Goal: Task Accomplishment & Management: Manage account settings

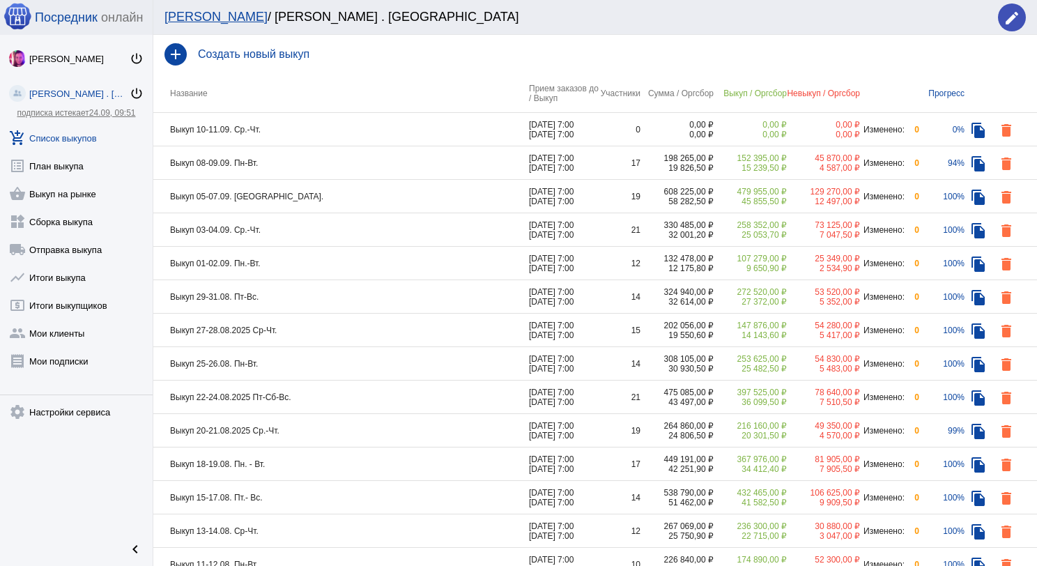
click at [319, 153] on td "Выкуп 08-09.09. Пн-Вт." at bounding box center [341, 162] width 376 height 33
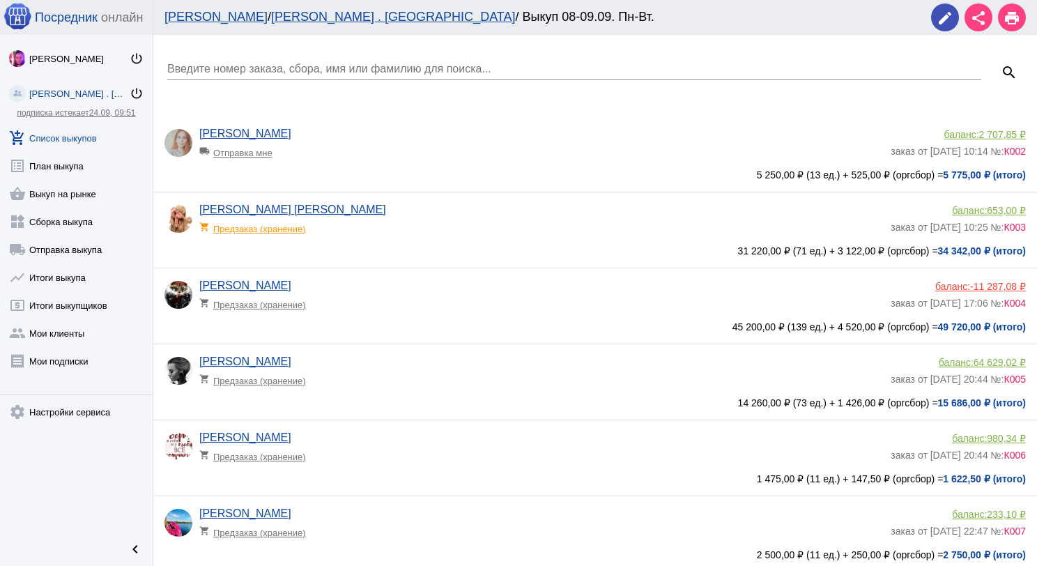
click at [290, 72] on input "Введите номер заказа, сбора, имя или фамилию для поиска..." at bounding box center [574, 69] width 814 height 13
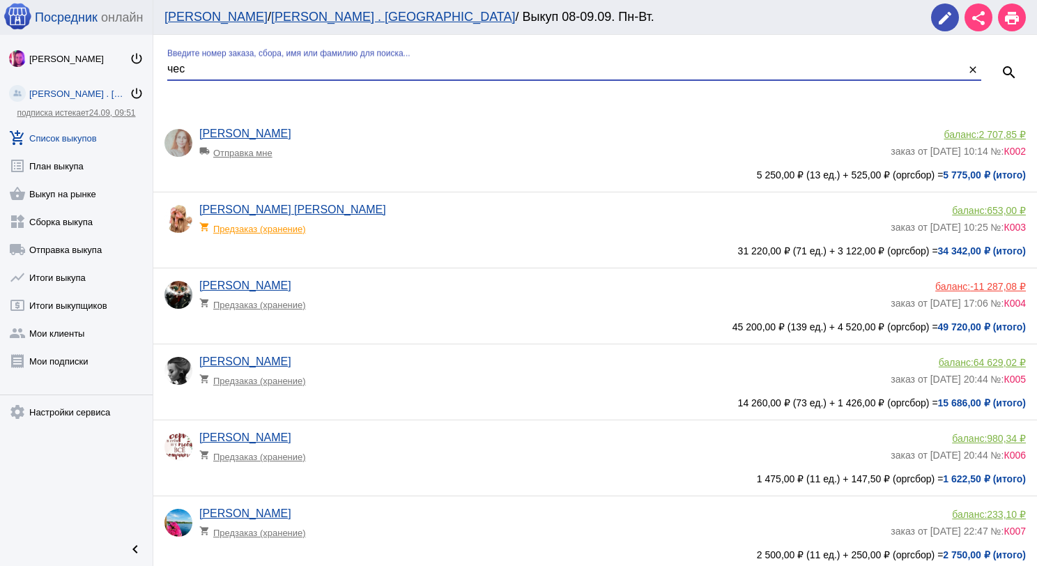
type input "чес"
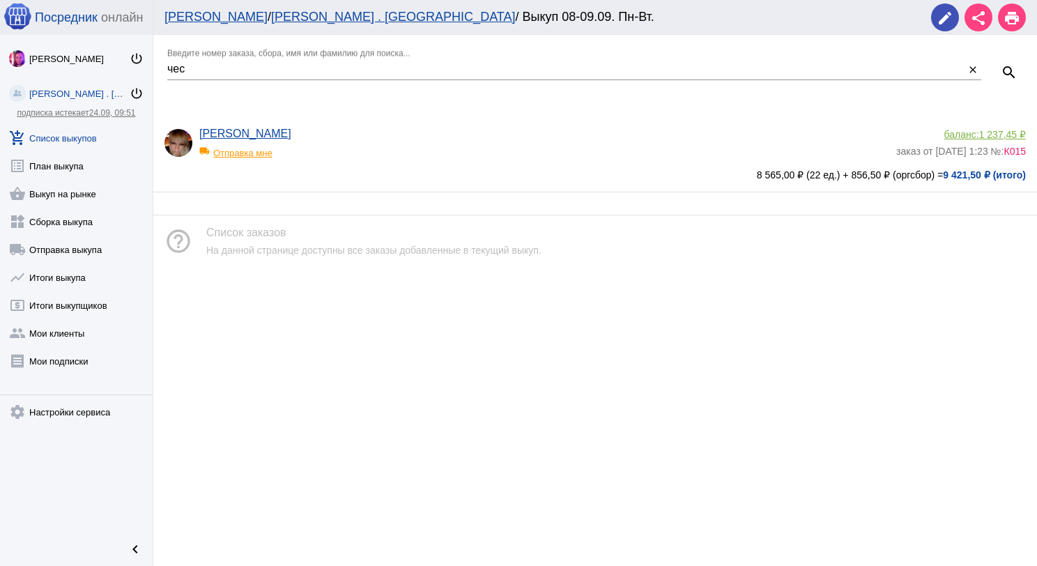
click at [987, 135] on span "1 237,45 ₽" at bounding box center [1002, 134] width 47 height 11
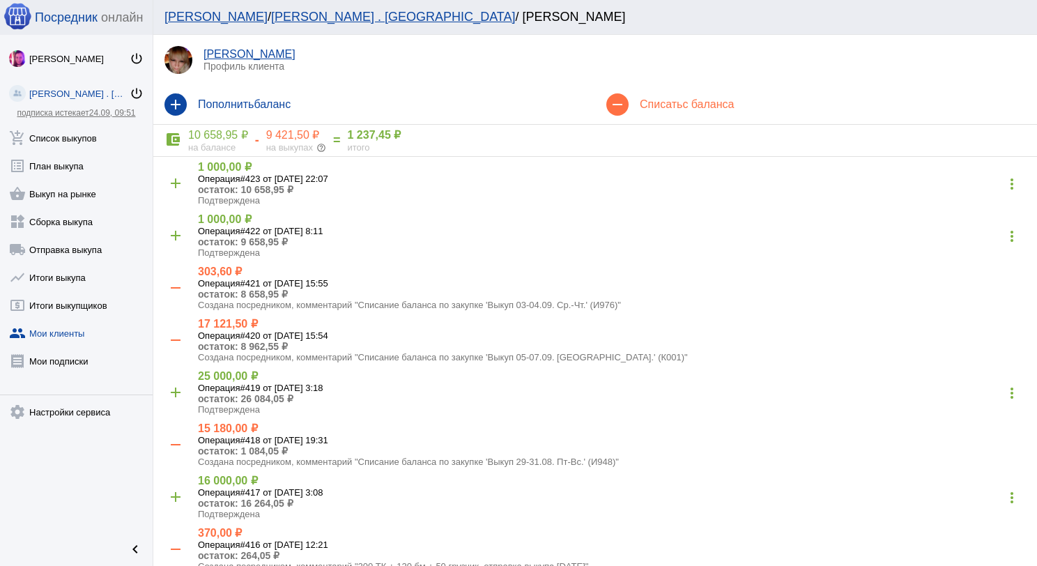
click at [699, 112] on div "remove Списать с баланса" at bounding box center [816, 104] width 442 height 39
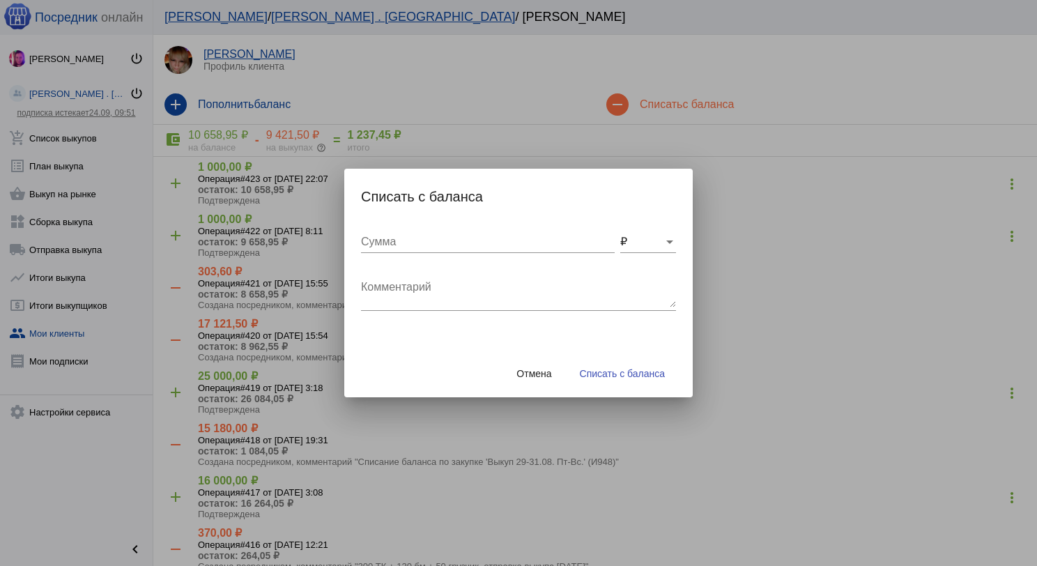
click at [406, 273] on div "Комментарий" at bounding box center [518, 289] width 315 height 44
type textarea "200"
click at [532, 368] on span "Отмена" at bounding box center [533, 373] width 35 height 11
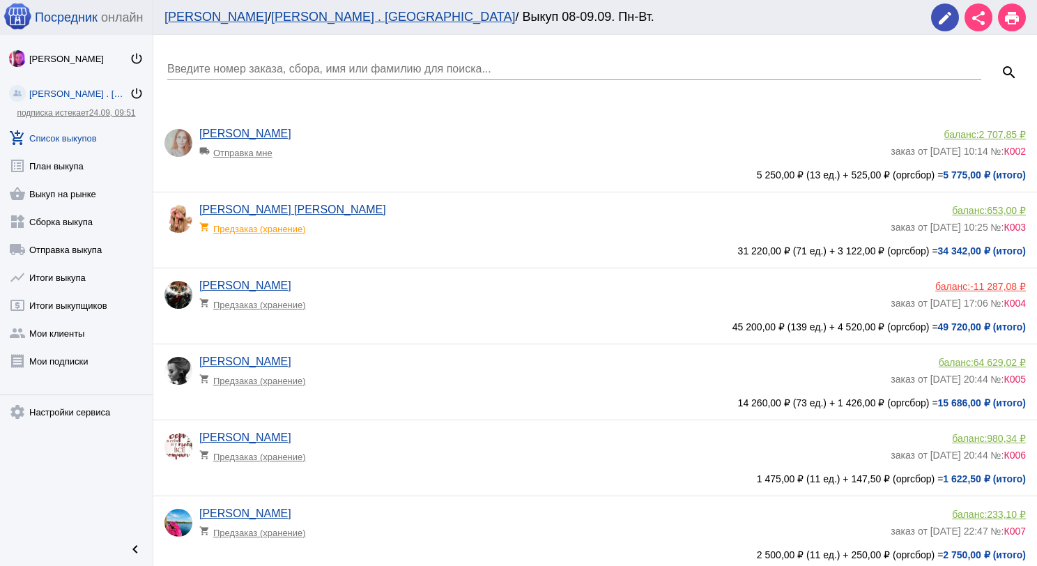
click at [235, 72] on input "Введите номер заказа, сбора, имя или фамилию для поиска..." at bounding box center [574, 69] width 814 height 13
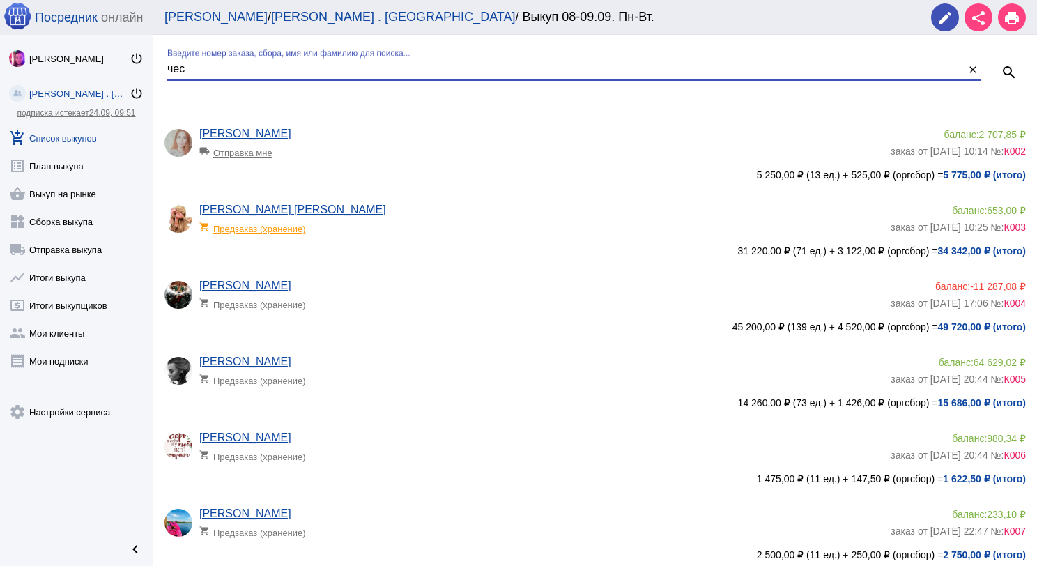
type input "чес"
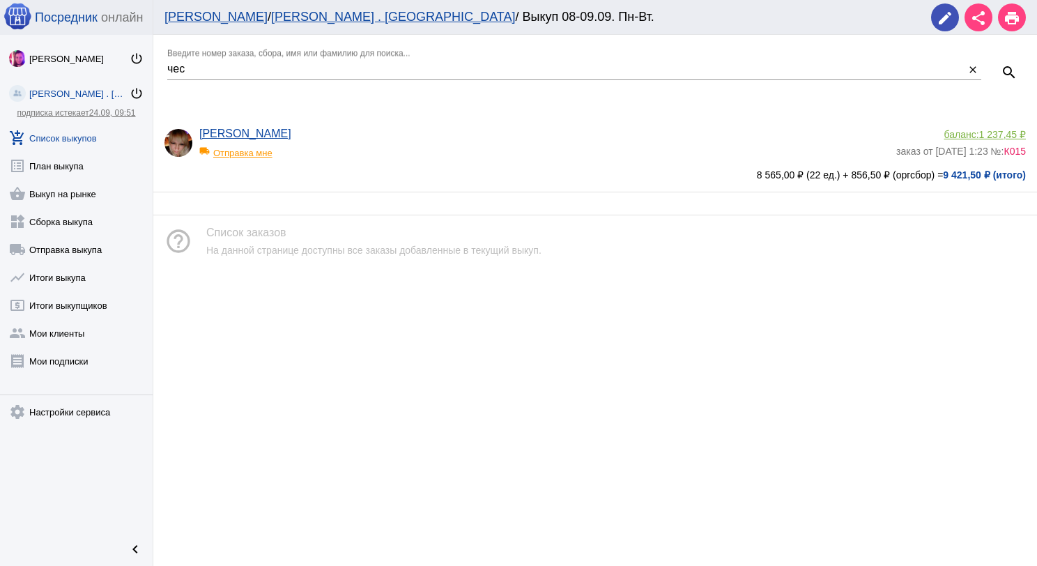
click at [248, 153] on div "local_shipping Отправка мне" at bounding box center [256, 149] width 115 height 18
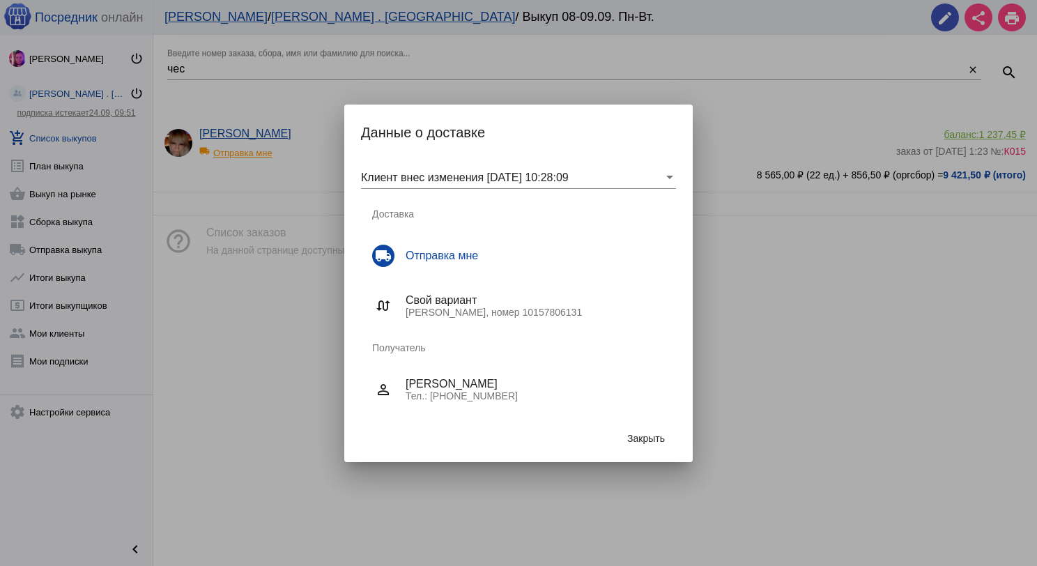
click at [669, 440] on button "Закрыть" at bounding box center [646, 438] width 60 height 25
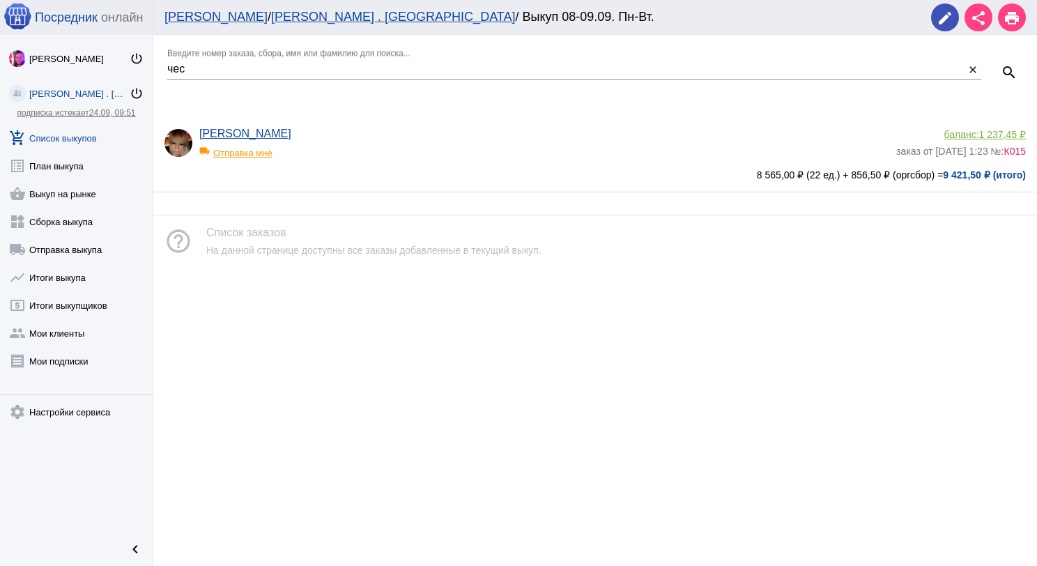
click at [1009, 135] on span "1 237,45 ₽" at bounding box center [1002, 134] width 47 height 11
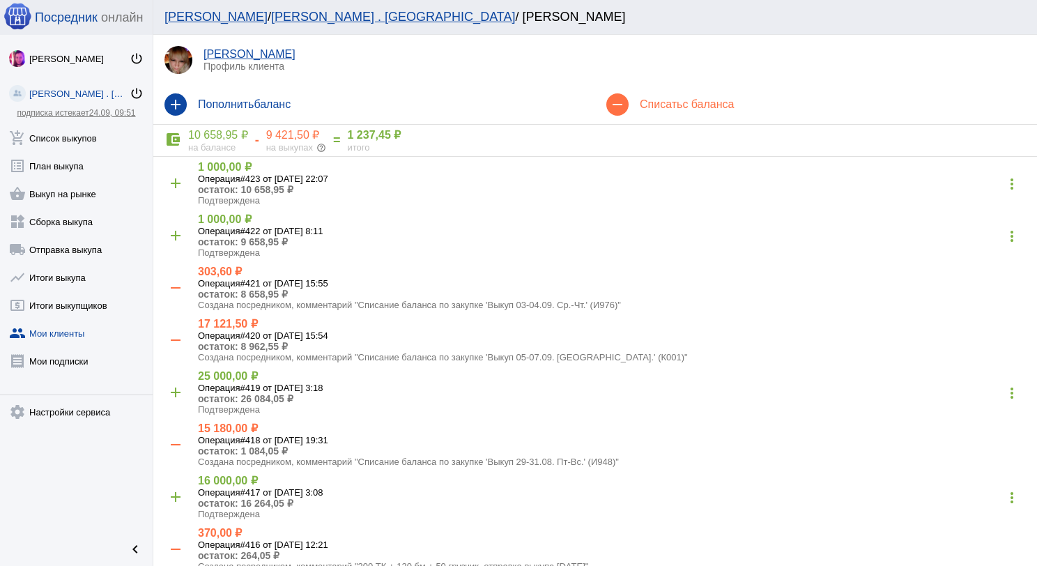
click at [666, 91] on div "remove Списать с баланса" at bounding box center [816, 104] width 442 height 39
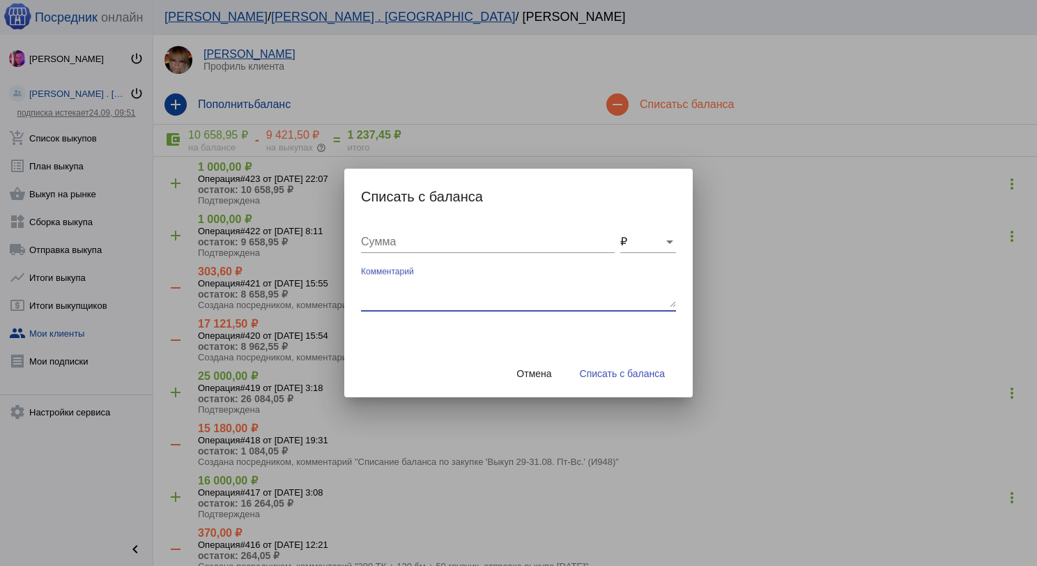
click at [422, 284] on textarea "Комментарий" at bounding box center [518, 293] width 315 height 28
type textarea "200 Сдэк + 120 бм + 50 грузчик, отправка выкупа [DATE]"
click at [449, 243] on input "Сумма" at bounding box center [488, 242] width 254 height 13
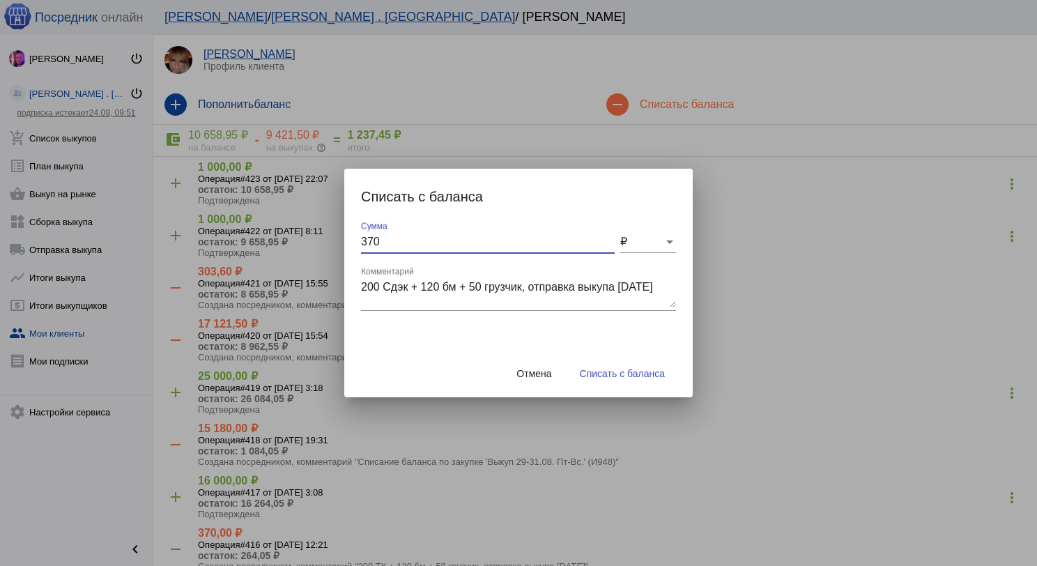
type input "370"
click at [619, 385] on button "Списать с баланса" at bounding box center [622, 373] width 107 height 25
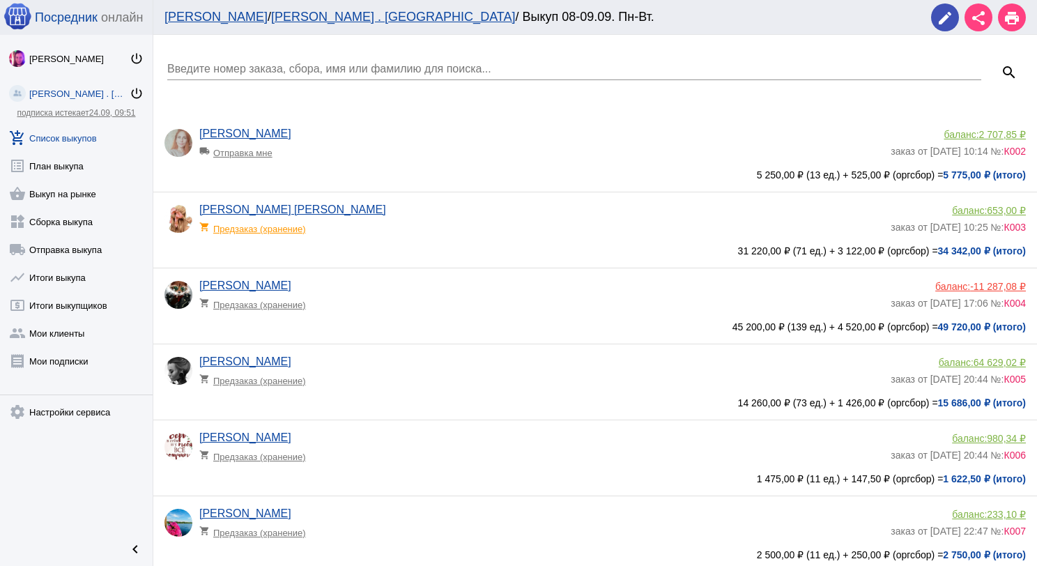
click at [348, 67] on input "Введите номер заказа, сбора, имя или фамилию для поиска..." at bounding box center [574, 69] width 814 height 13
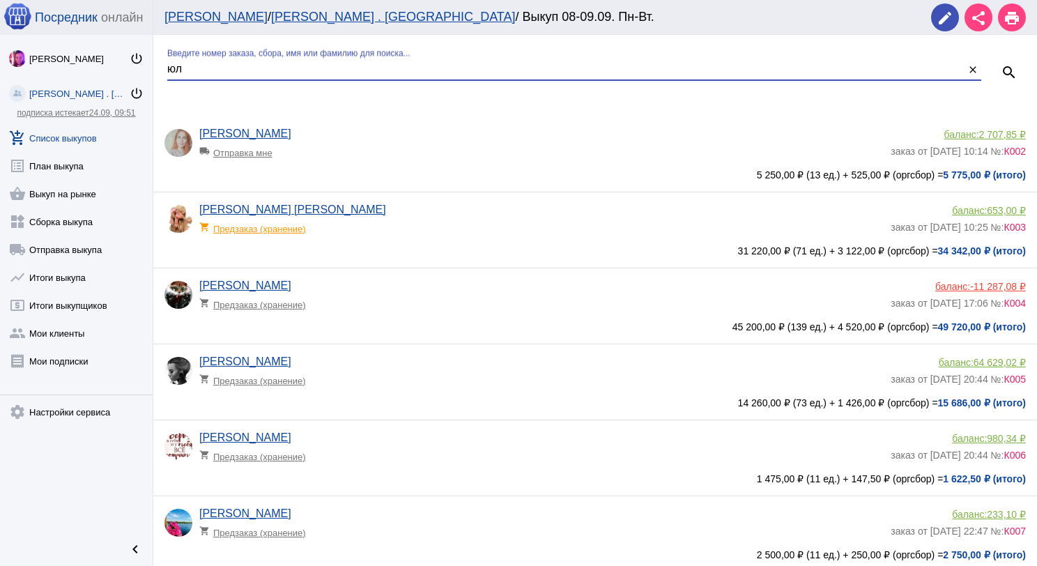
type input "юл"
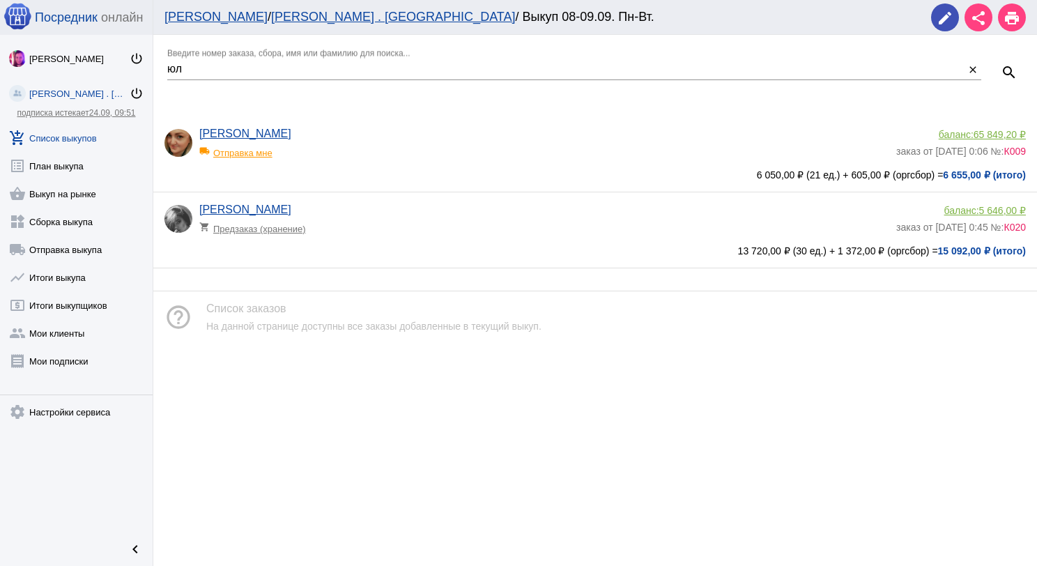
click at [991, 129] on span "65 849,20 ₽" at bounding box center [1000, 134] width 52 height 11
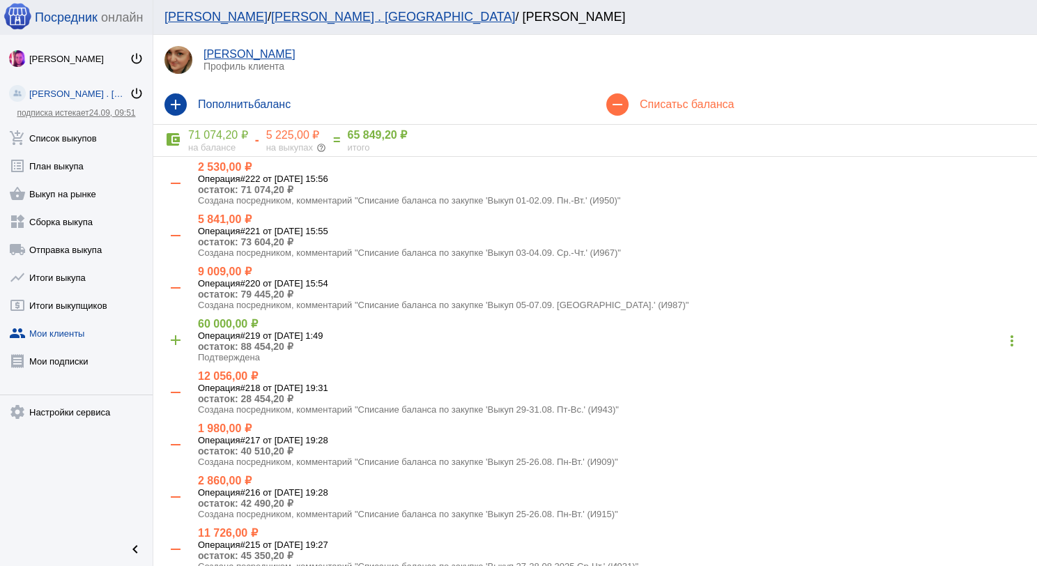
click at [663, 112] on div "remove Списать с баланса" at bounding box center [816, 104] width 442 height 39
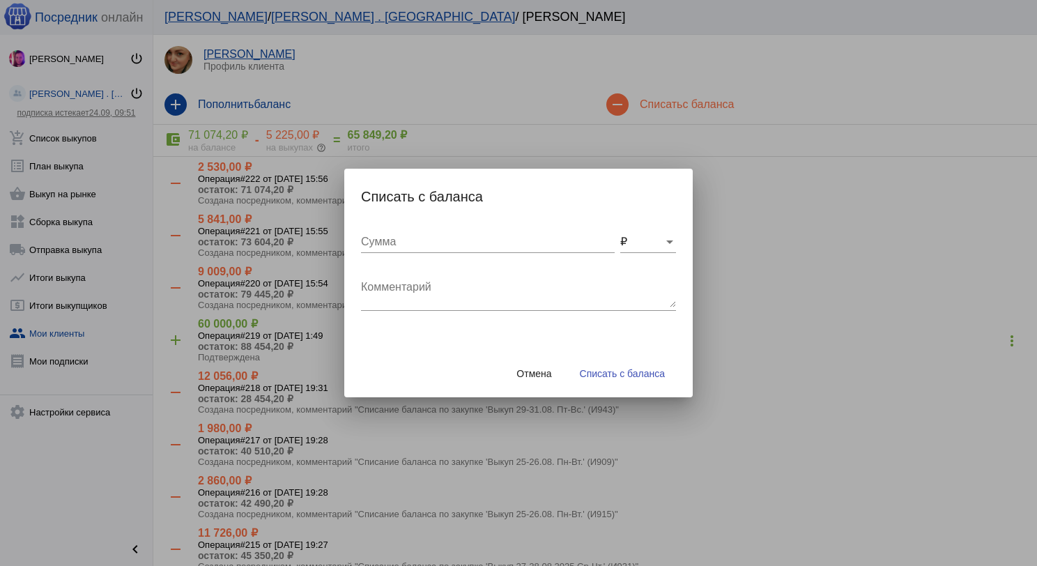
click at [426, 295] on textarea "Комментарий" at bounding box center [518, 293] width 315 height 28
type textarea "240 (2бм) + 100 мм + 150 грузчик, отправка выкупа [DATE]"
click at [399, 240] on input "Сумма" at bounding box center [488, 242] width 254 height 13
type input "490"
click at [613, 369] on span "Списать с баланса" at bounding box center [622, 373] width 85 height 11
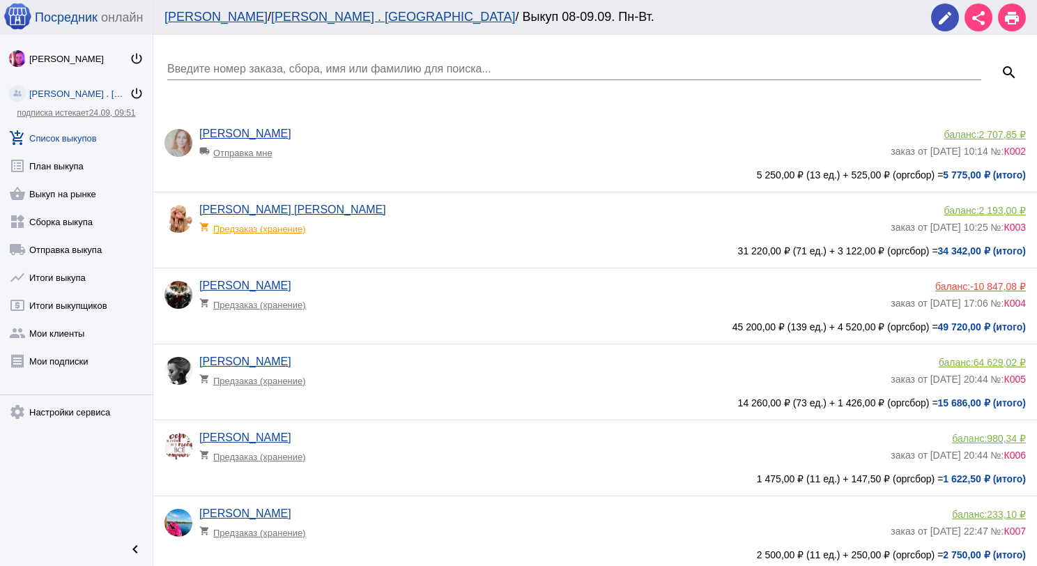
click at [82, 134] on link "add_shopping_cart Список выкупов" at bounding box center [76, 135] width 153 height 28
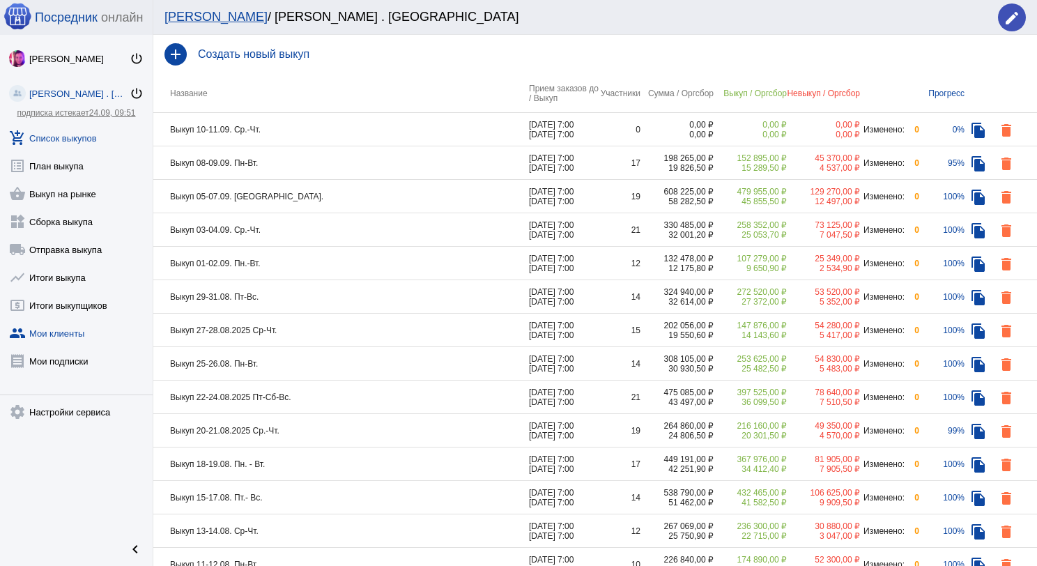
click at [82, 332] on link "group Мои клиенты" at bounding box center [76, 330] width 153 height 28
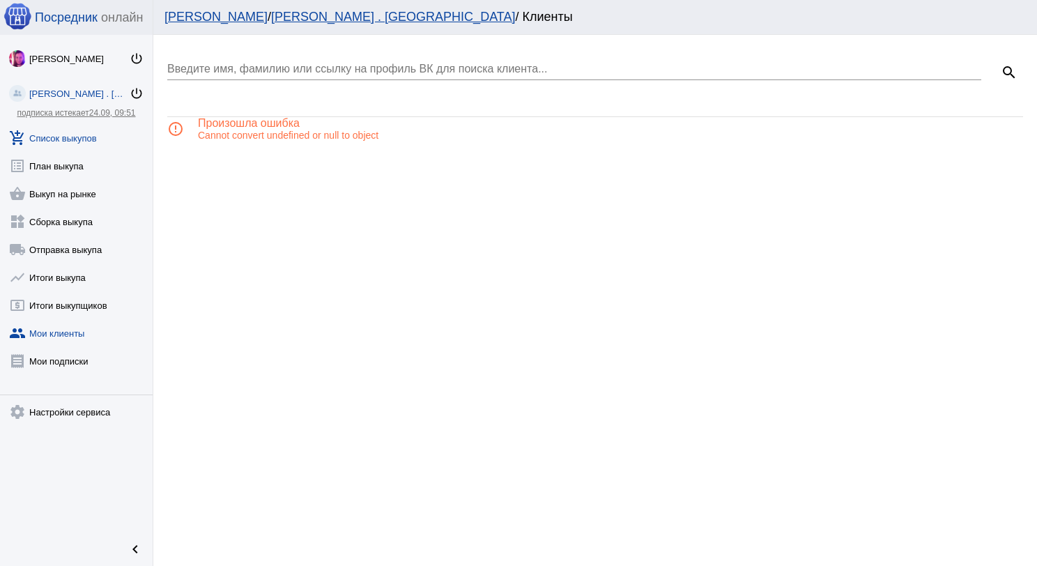
click at [30, 125] on link "add_shopping_cart Список выкупов" at bounding box center [76, 135] width 153 height 28
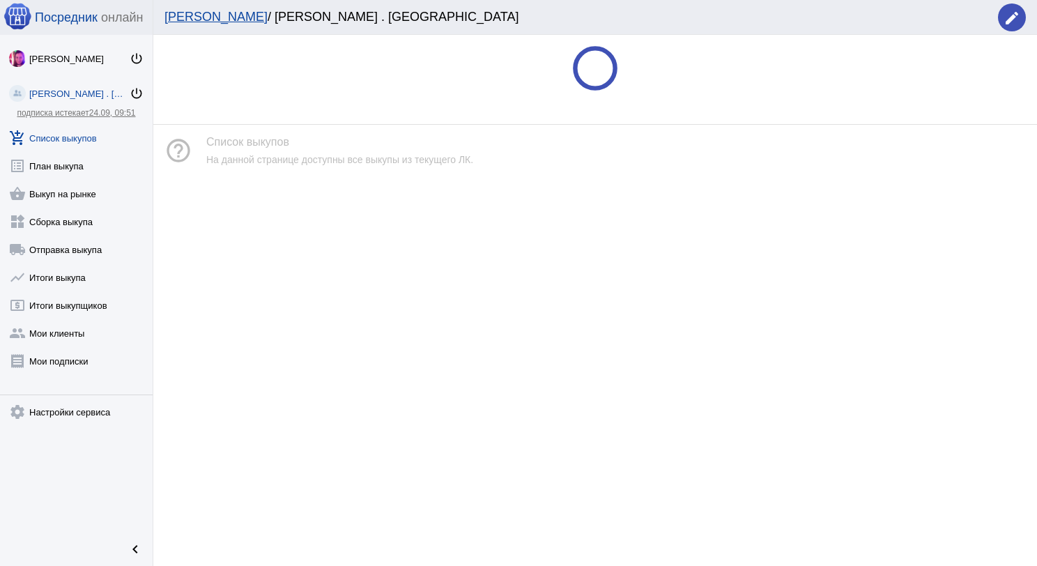
click at [69, 134] on link "add_shopping_cart Список выкупов" at bounding box center [76, 135] width 153 height 28
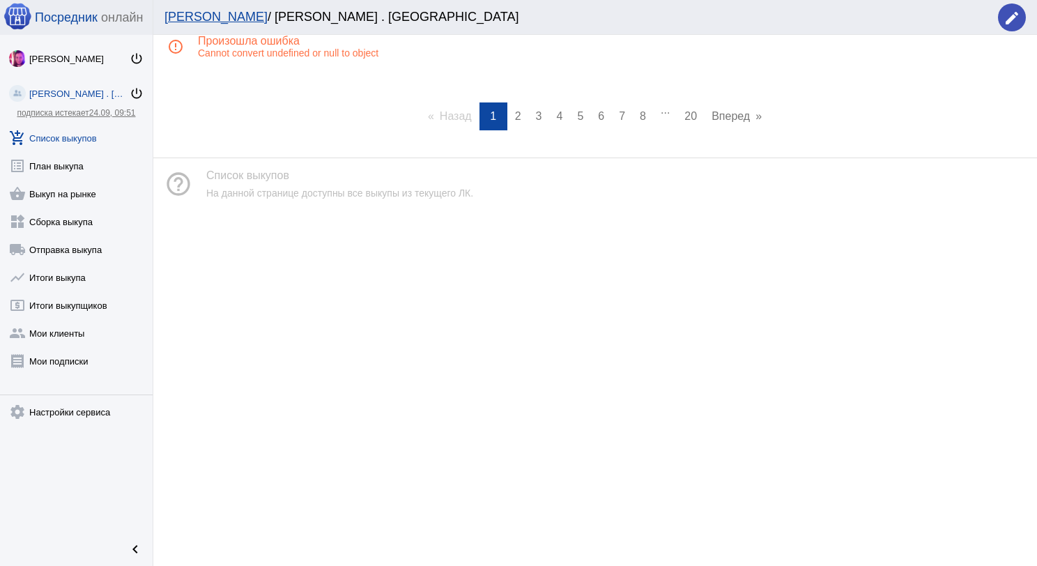
click at [77, 134] on link "add_shopping_cart Список выкупов" at bounding box center [76, 135] width 153 height 28
click at [81, 138] on link "add_shopping_cart Список выкупов" at bounding box center [76, 135] width 153 height 28
click at [62, 132] on link "add_shopping_cart Список выкупов" at bounding box center [76, 135] width 153 height 28
click at [79, 140] on link "add_shopping_cart Список выкупов" at bounding box center [76, 135] width 153 height 28
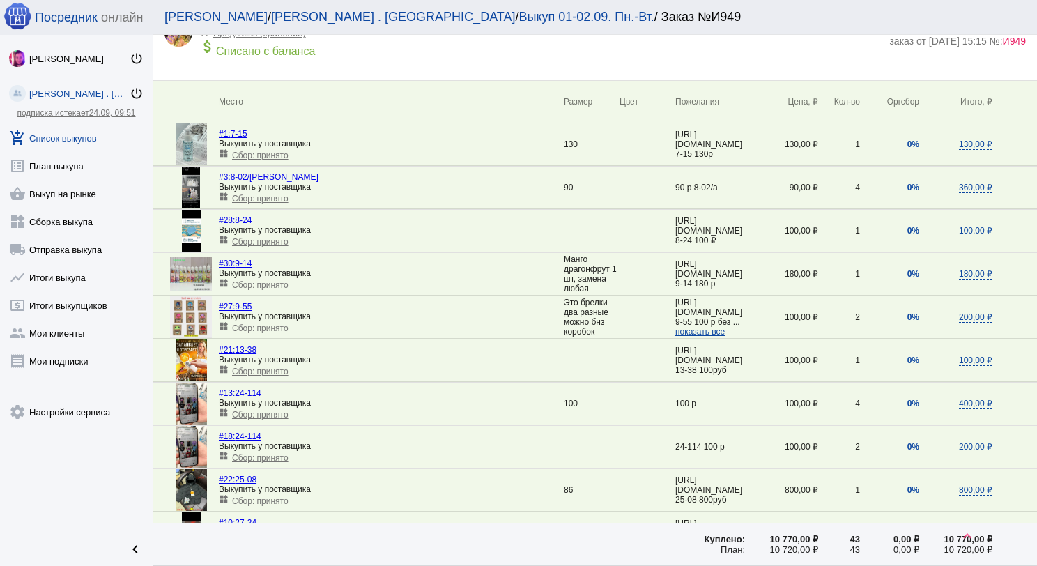
scroll to position [139, 0]
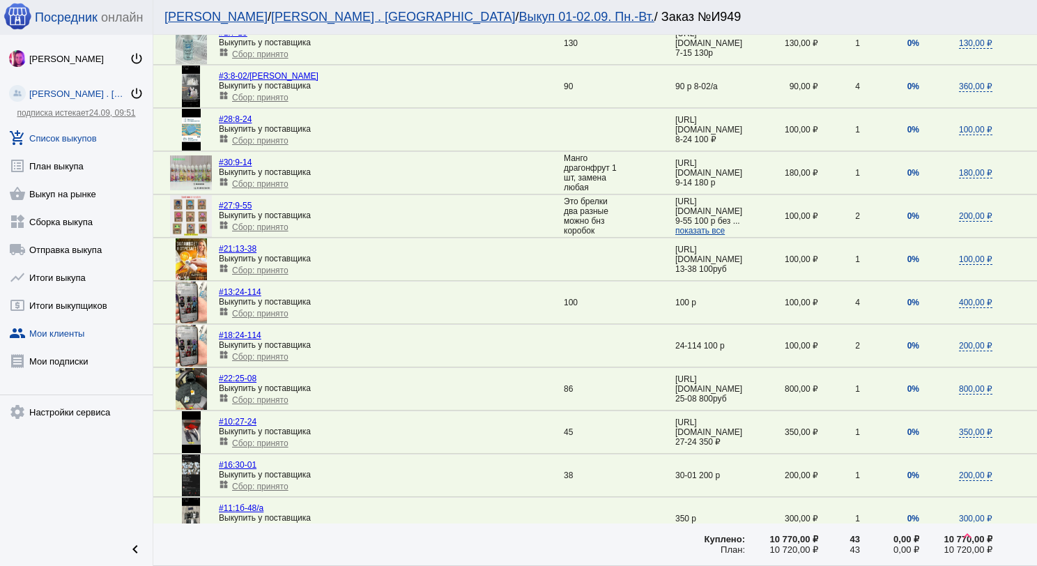
click at [77, 326] on link "group Мои клиенты" at bounding box center [76, 330] width 153 height 28
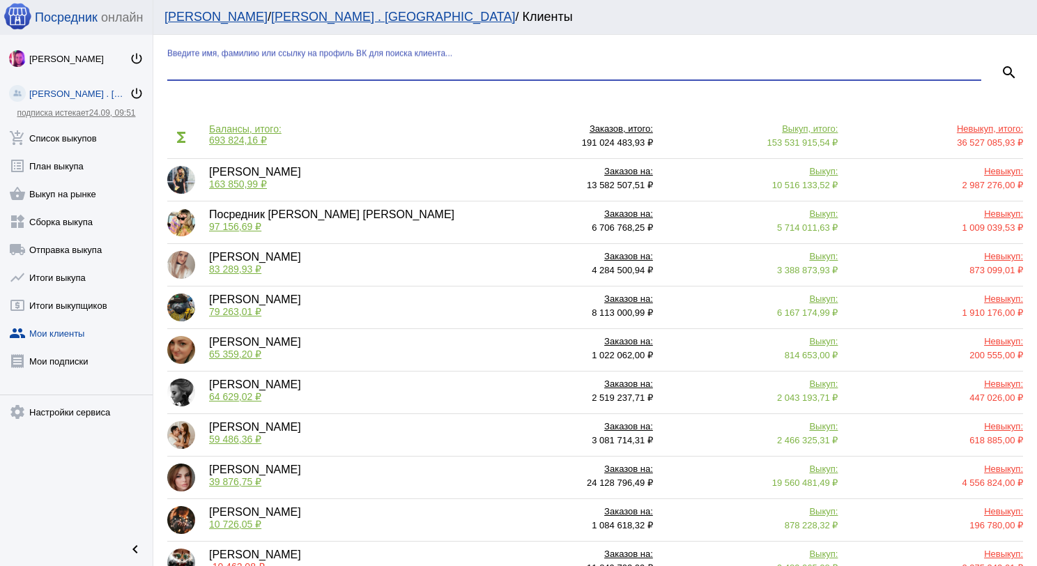
click at [262, 67] on input "Введите имя, фамилию или ссылку на профиль ВК для поиска клиента..." at bounding box center [574, 69] width 814 height 13
type input "ирина м"
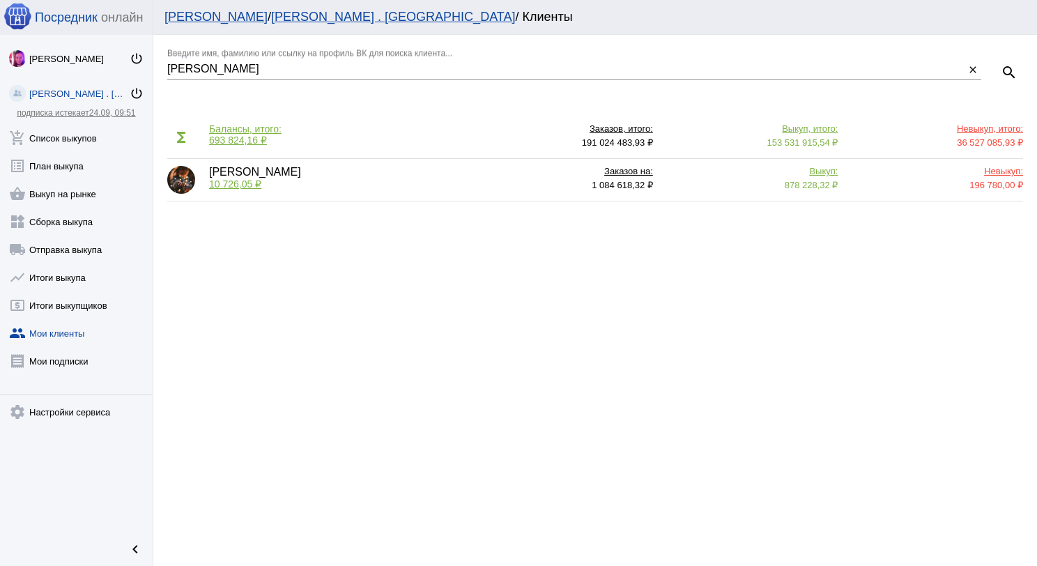
click at [246, 181] on span "10 726,05 ₽" at bounding box center [235, 183] width 52 height 11
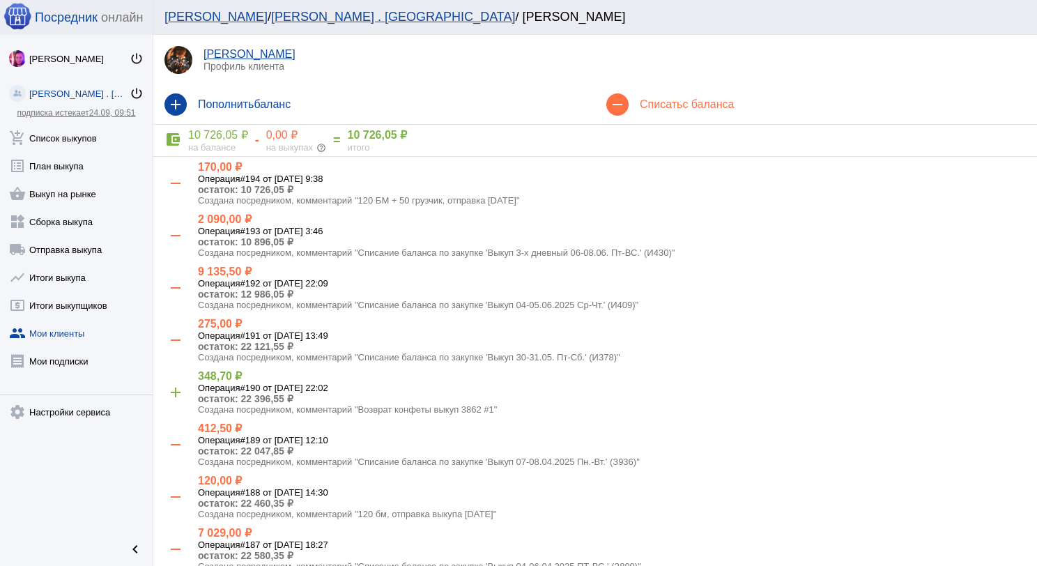
click at [256, 59] on link "Ирина Минская" at bounding box center [249, 54] width 92 height 12
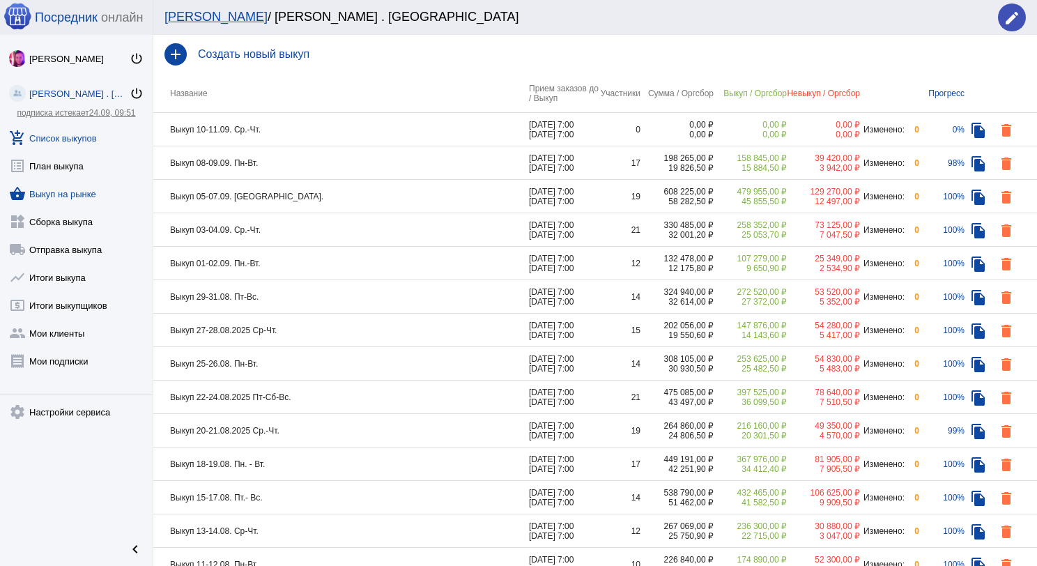
click at [72, 196] on link "shopping_basket Выкуп на рынке" at bounding box center [76, 191] width 153 height 28
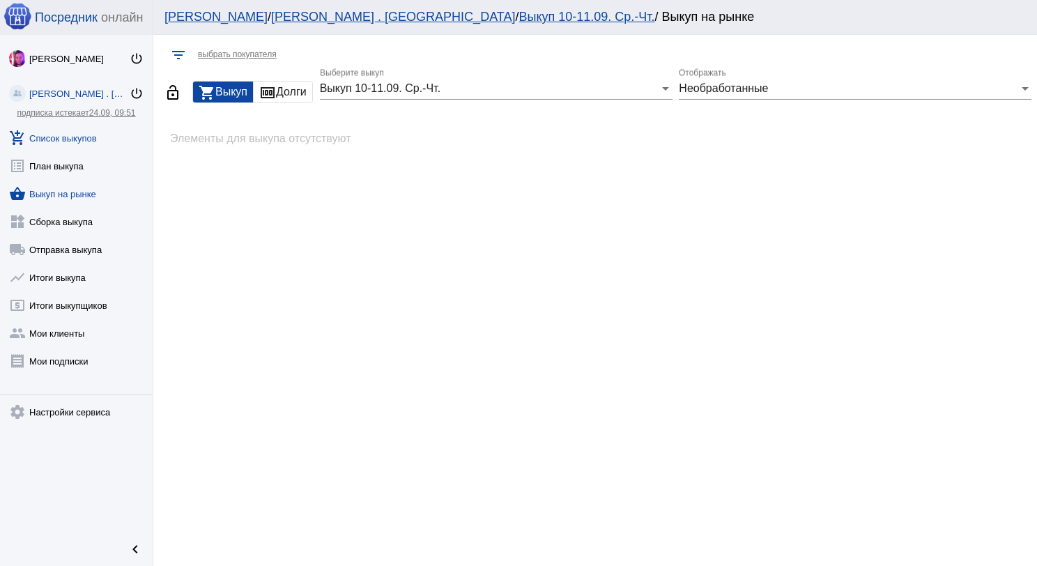
click at [95, 137] on link "add_shopping_cart Список выкупов" at bounding box center [76, 135] width 153 height 28
